Goal: Transaction & Acquisition: Purchase product/service

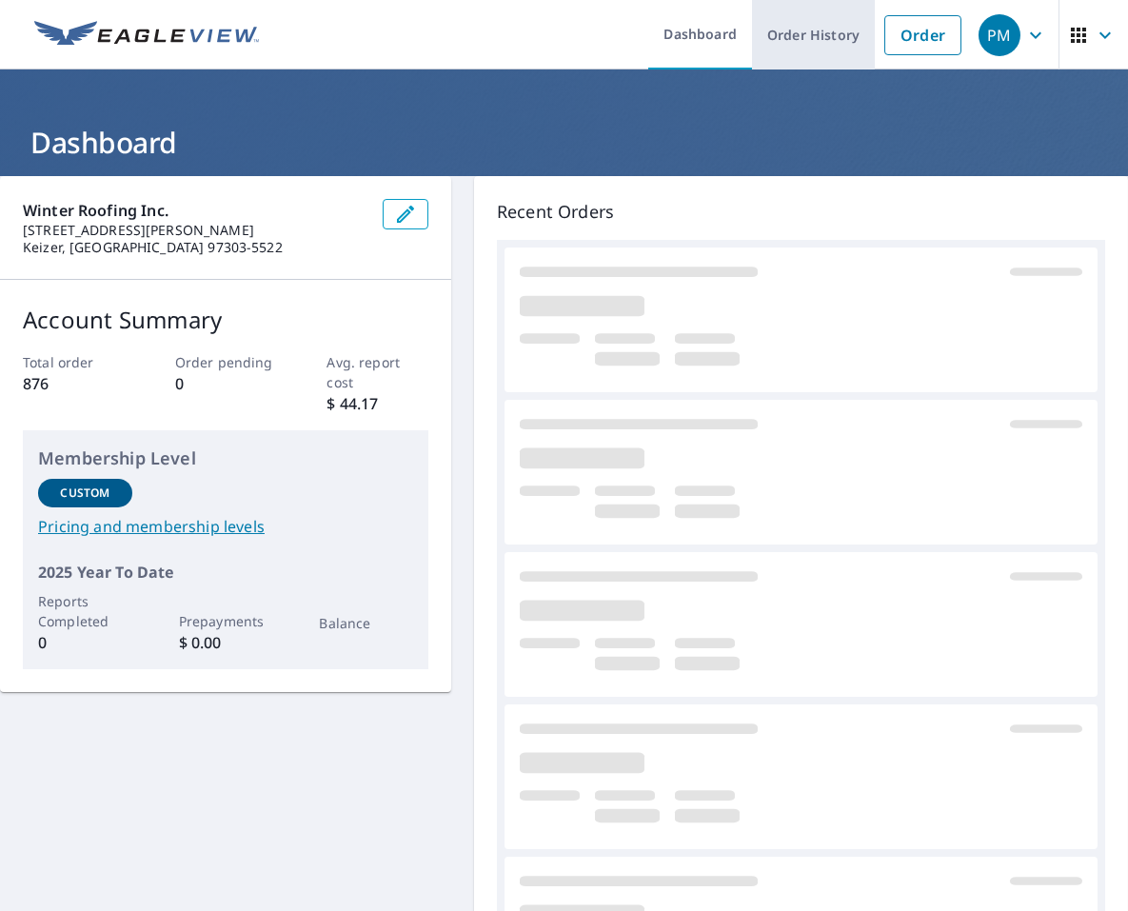
drag, startPoint x: 889, startPoint y: 43, endPoint x: 856, endPoint y: 55, distance: 35.5
click at [888, 43] on link "Order" at bounding box center [922, 35] width 77 height 40
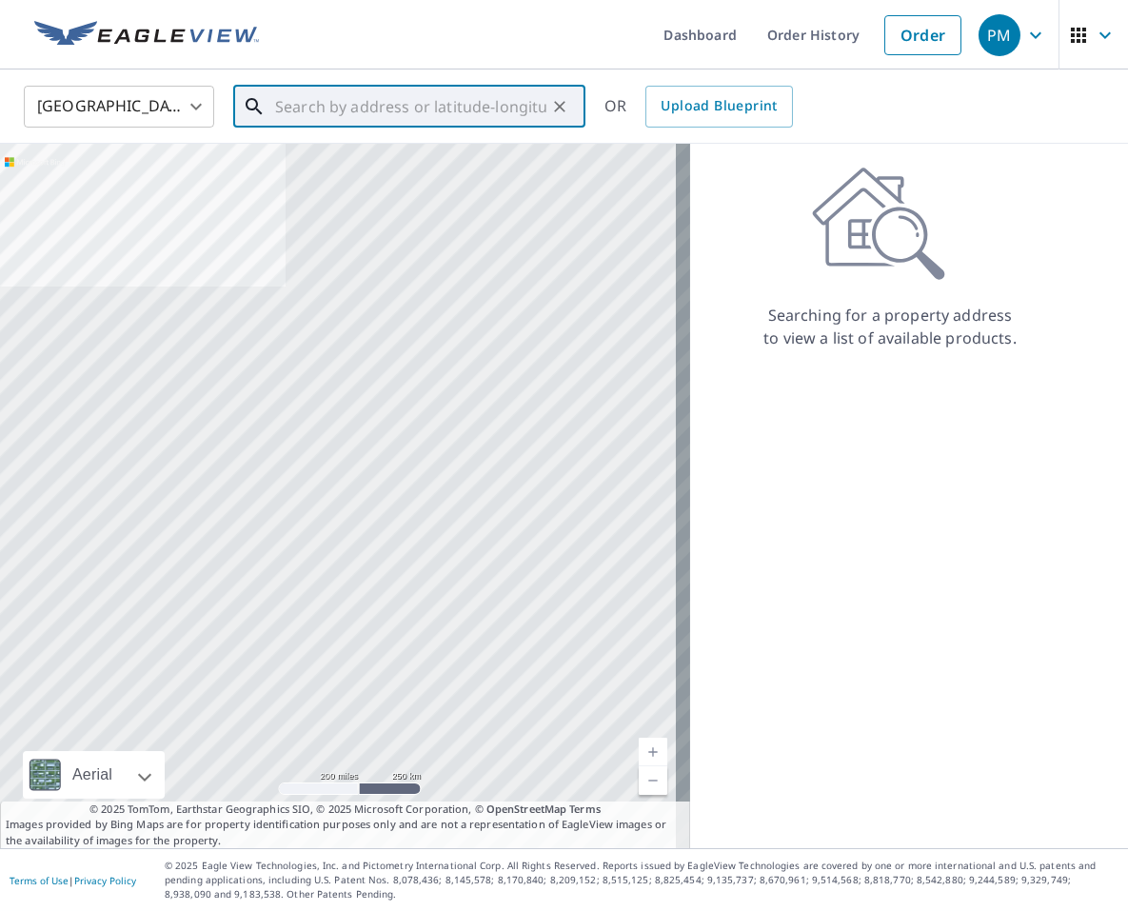
click at [291, 99] on input "text" at bounding box center [410, 106] width 271 height 53
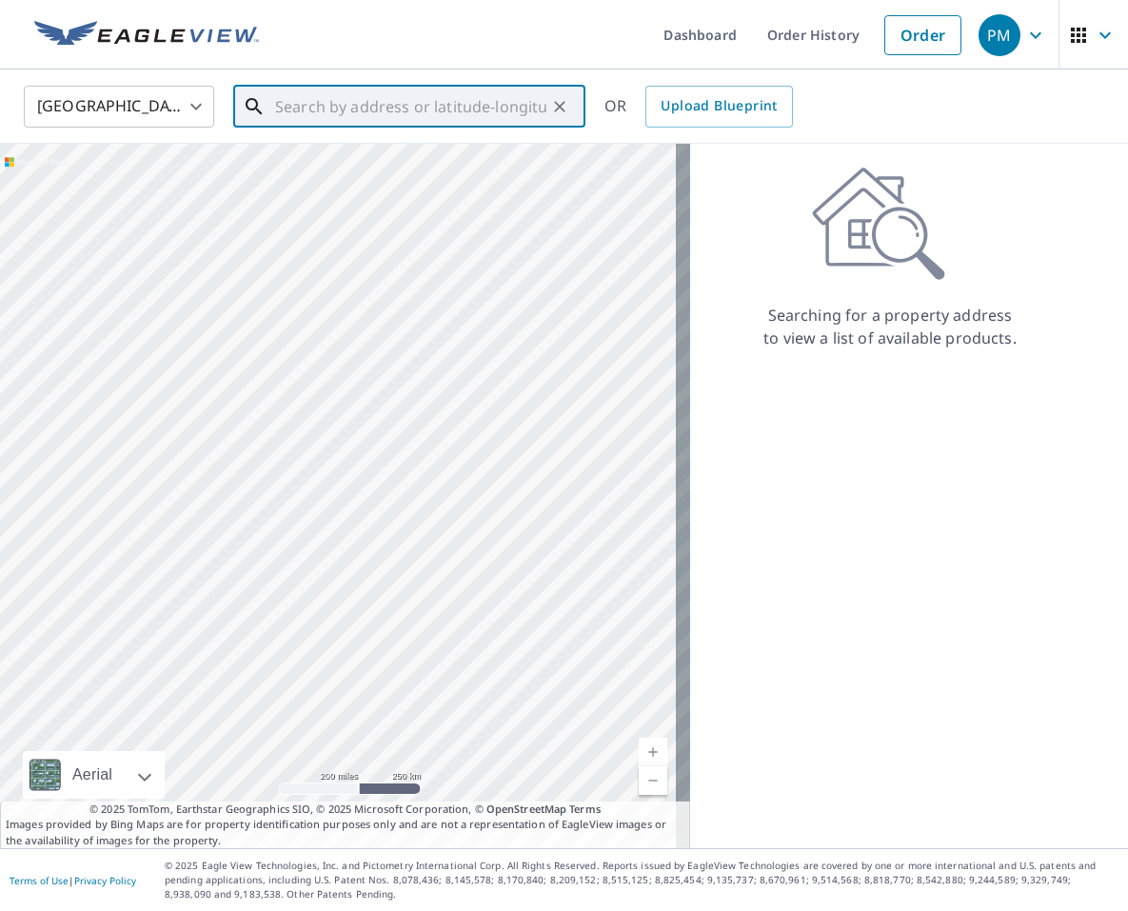
paste input "[STREET_ADDRESS][PERSON_NAME]"
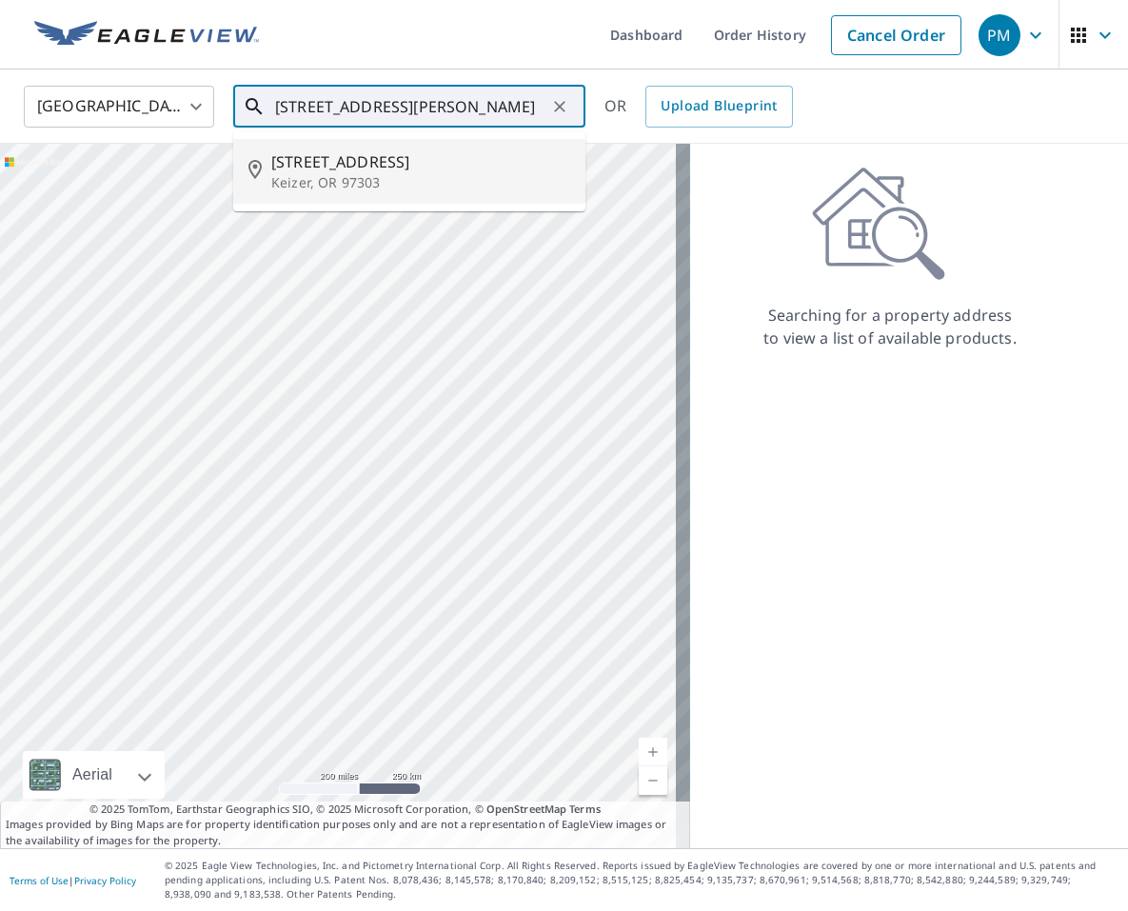
click at [399, 183] on p "Keizer, OR 97303" at bounding box center [420, 182] width 299 height 19
type input "[STREET_ADDRESS]"
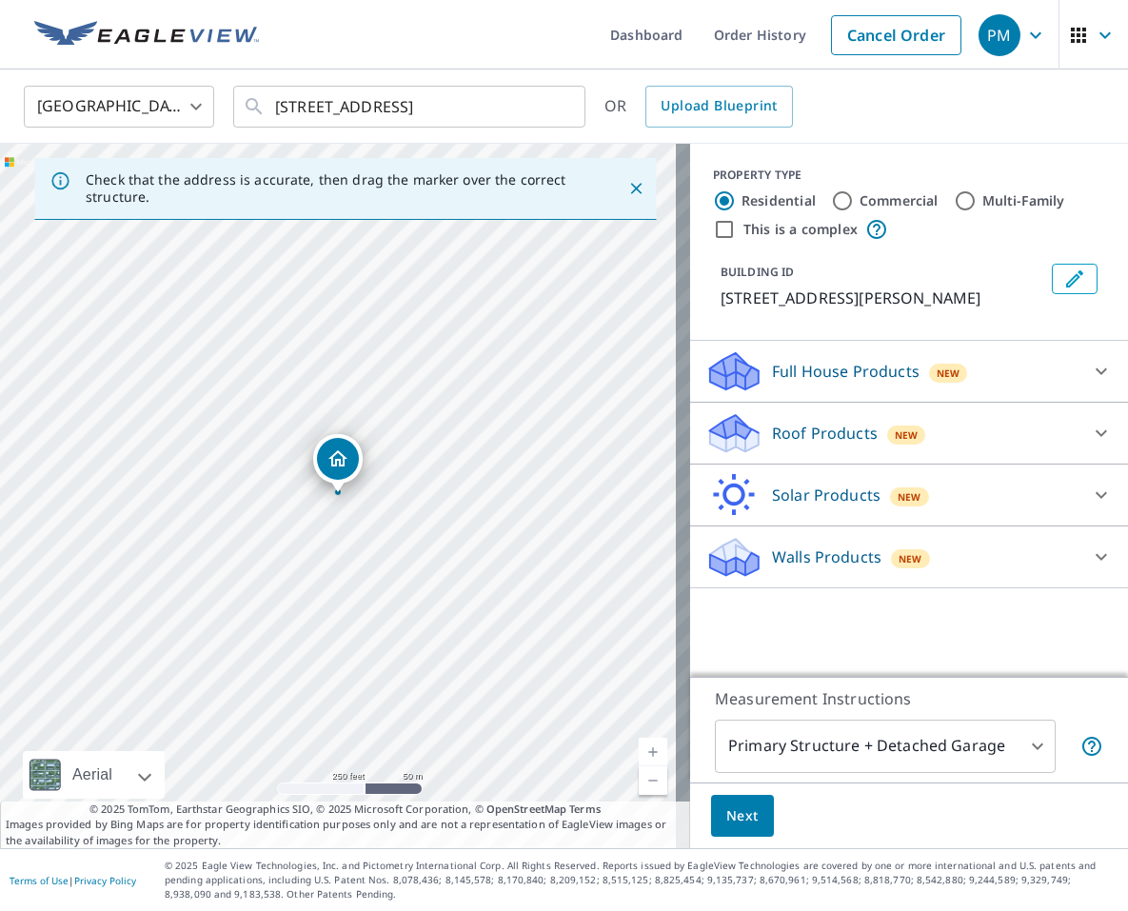
click at [938, 437] on div "Roof Products New" at bounding box center [891, 433] width 373 height 45
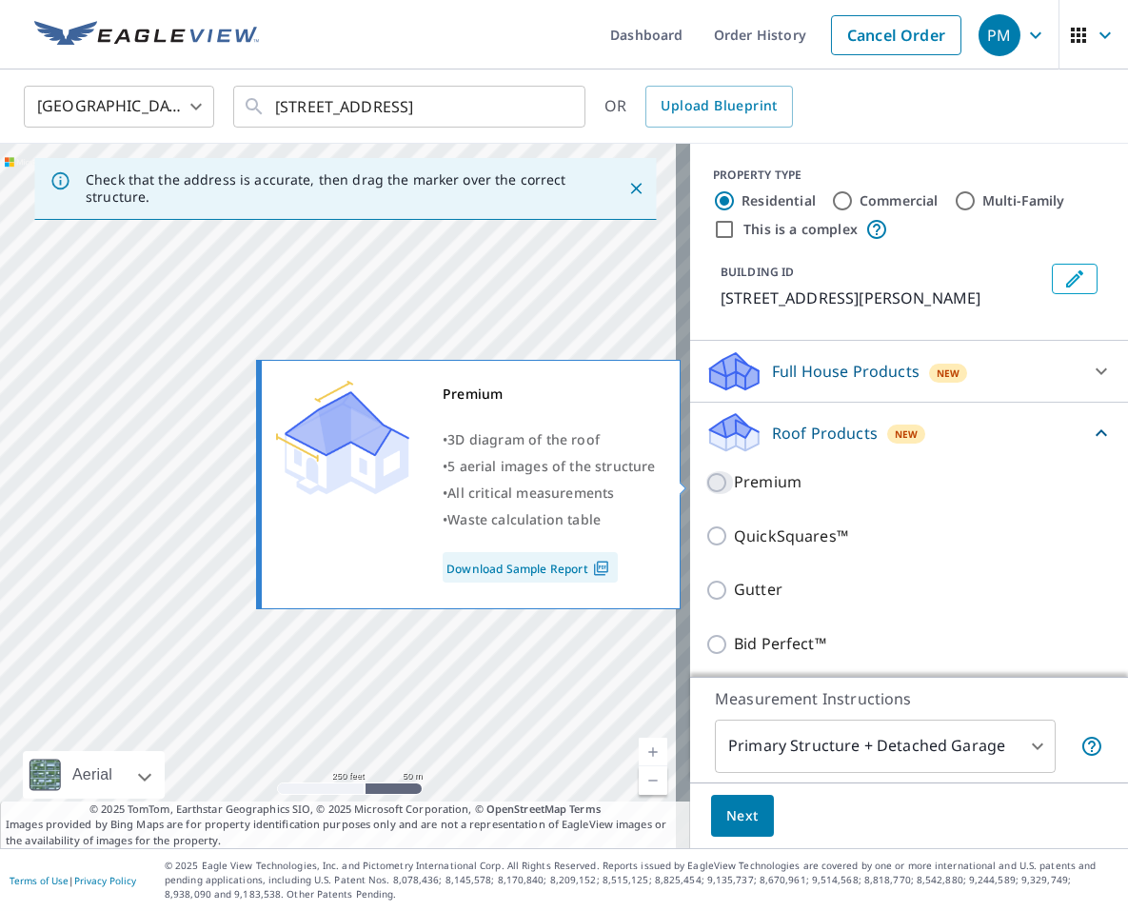
click at [705, 474] on input "Premium" at bounding box center [719, 482] width 29 height 23
checkbox input "true"
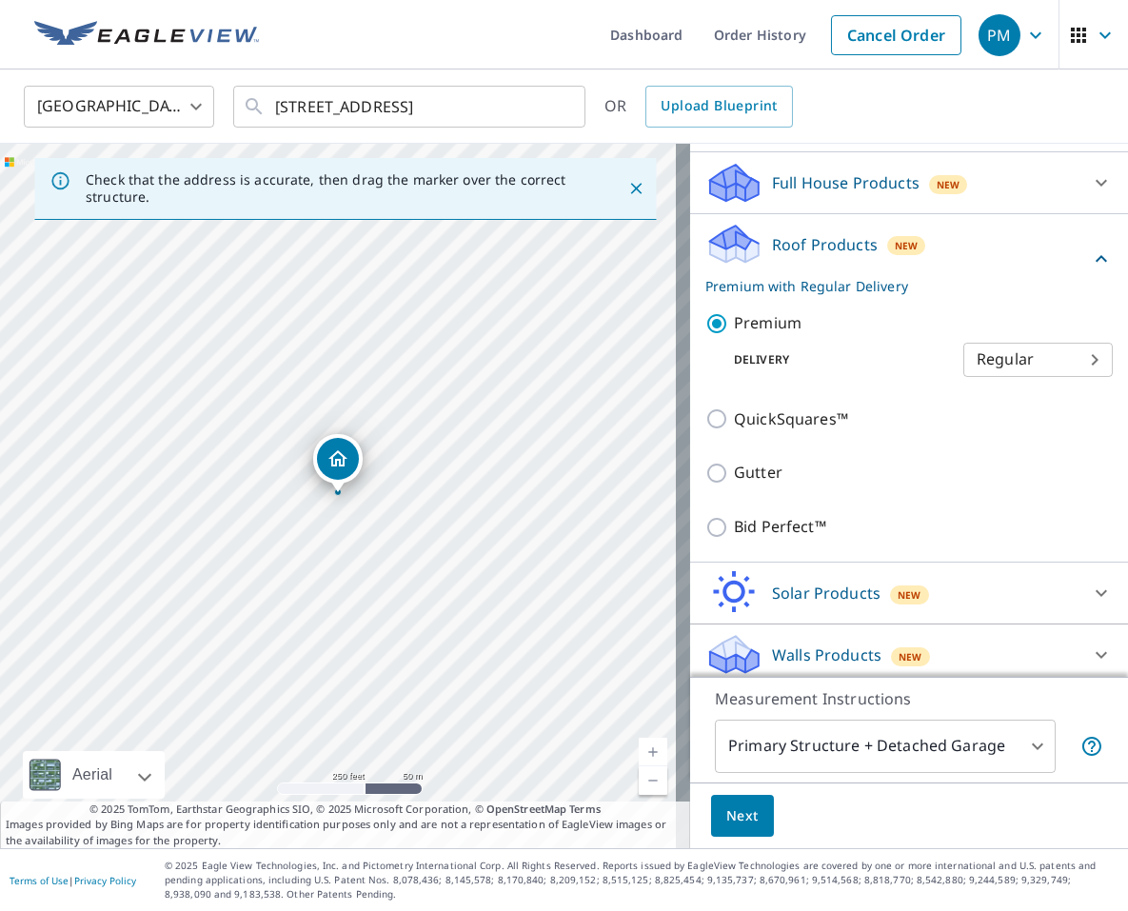
scroll to position [196, 0]
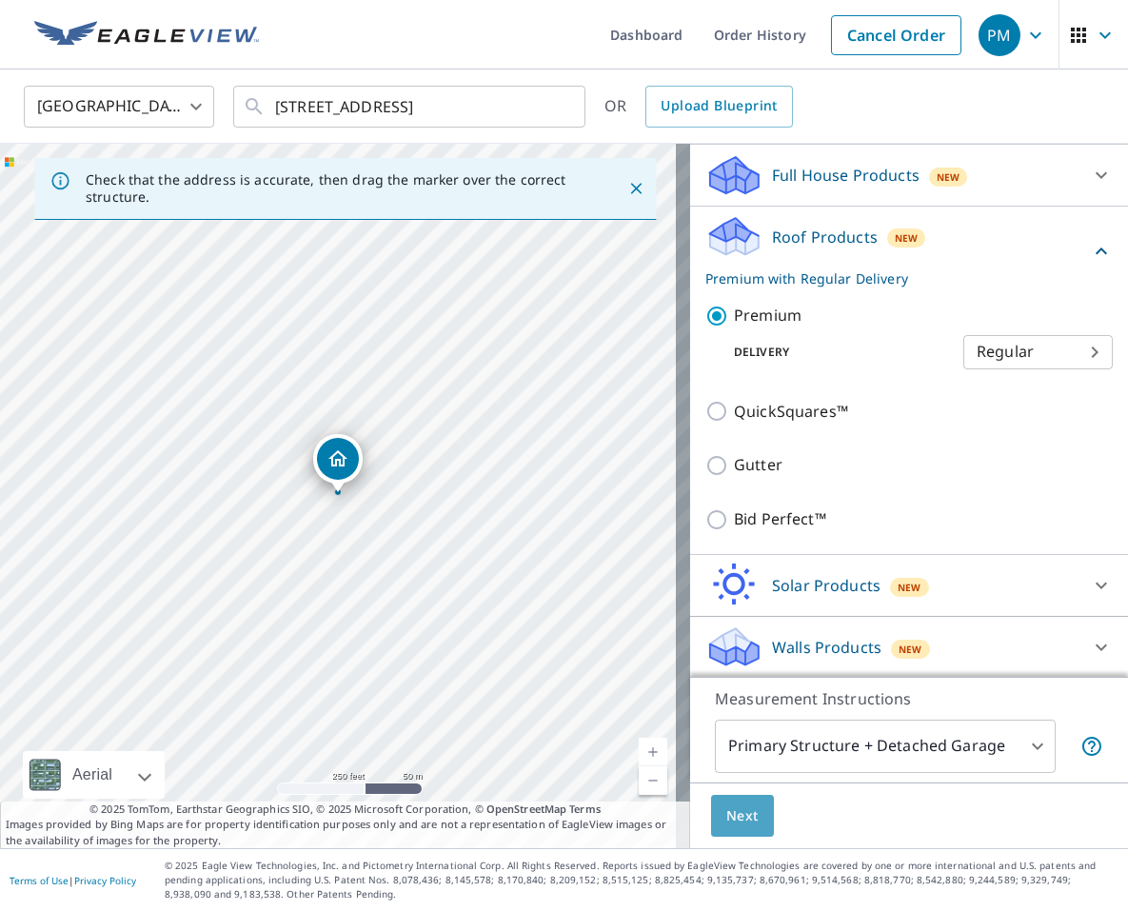
click at [730, 822] on span "Next" at bounding box center [742, 816] width 32 height 24
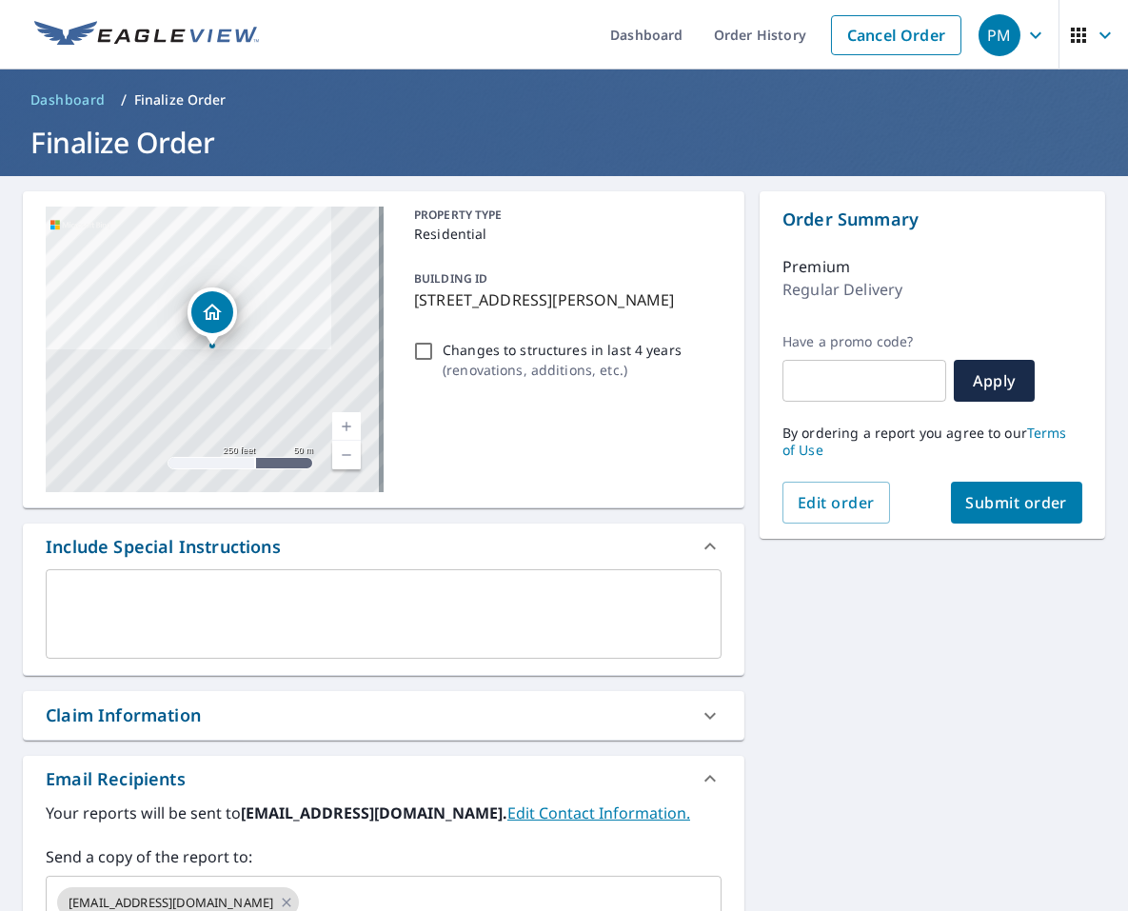
click at [1023, 504] on span "Submit order" at bounding box center [1017, 502] width 102 height 21
checkbox input "true"
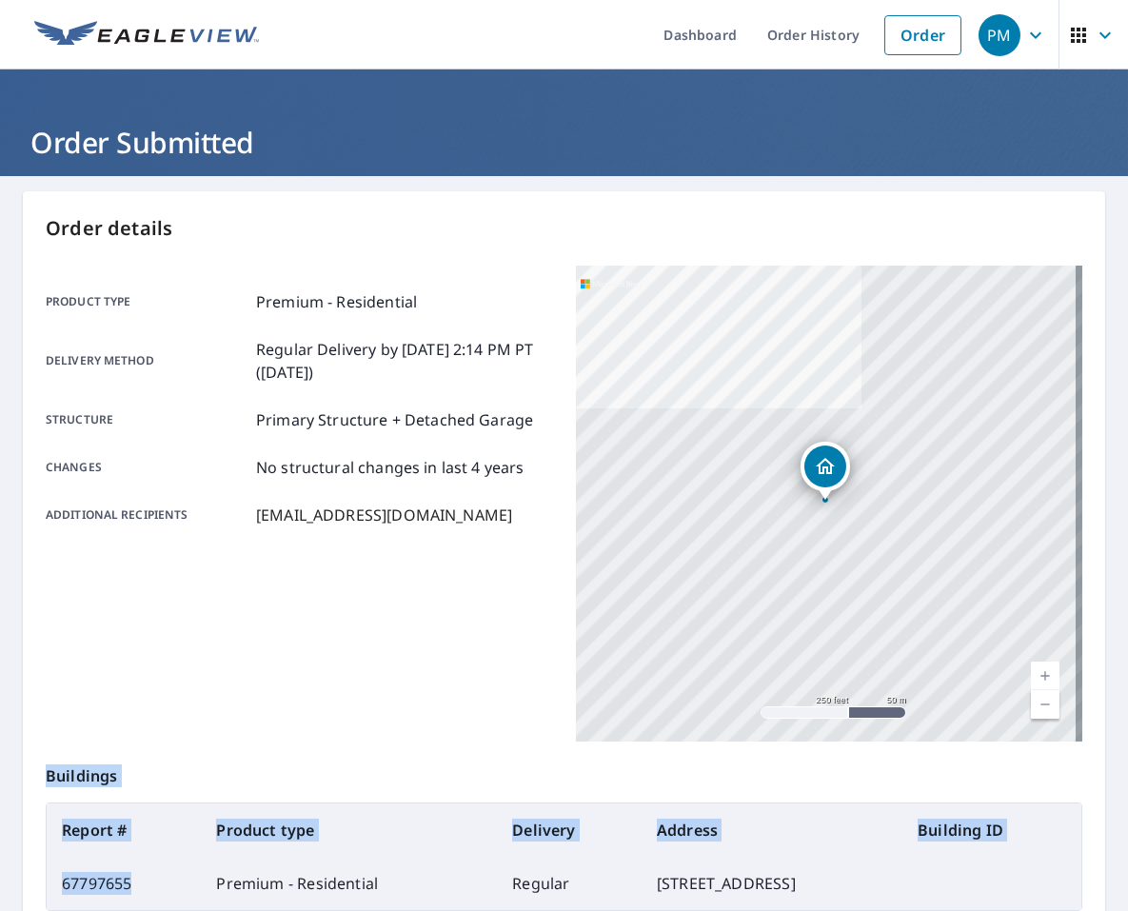
drag, startPoint x: 143, startPoint y: 882, endPoint x: 41, endPoint y: 883, distance: 101.8
click at [41, 883] on div "Order details Product type Premium - Residential Delivery method Regular Delive…" at bounding box center [564, 623] width 1082 height 865
click at [82, 879] on td "67797655" at bounding box center [124, 883] width 154 height 53
click at [153, 882] on td "67797655" at bounding box center [124, 883] width 154 height 53
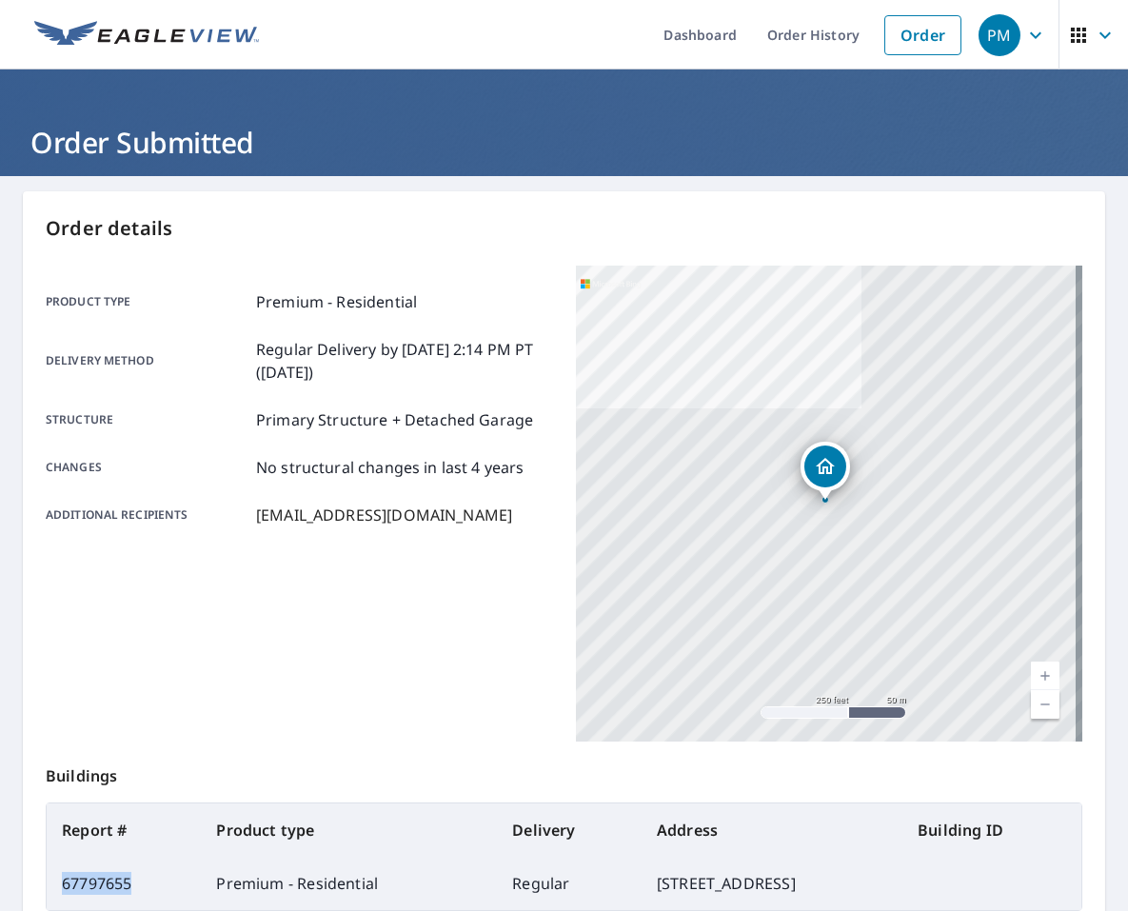
drag, startPoint x: 151, startPoint y: 878, endPoint x: 56, endPoint y: 875, distance: 95.2
click at [56, 875] on td "67797655" at bounding box center [124, 883] width 154 height 53
copy td "67797655"
